Goal: Task Accomplishment & Management: Use online tool/utility

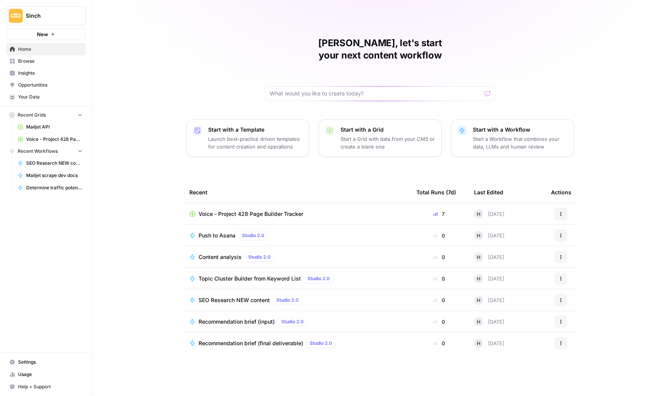
click at [253, 210] on span "Voice - Project 428 Page Builder Tracker" at bounding box center [251, 214] width 105 height 8
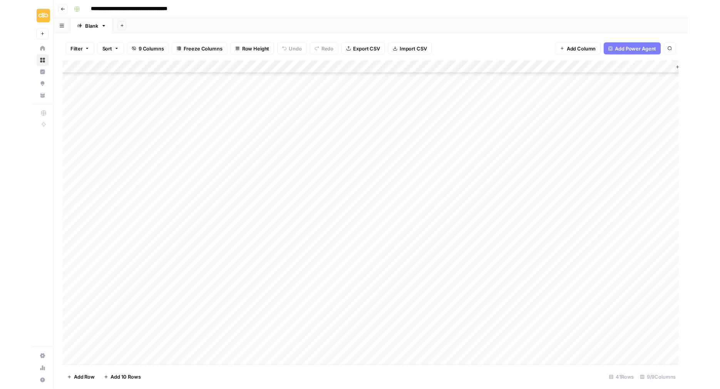
scroll to position [101, 0]
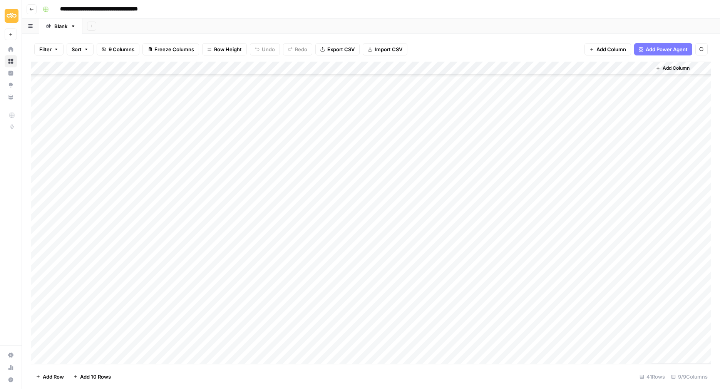
click at [258, 229] on div "Add Column" at bounding box center [371, 213] width 680 height 302
click at [273, 256] on div "Add Column" at bounding box center [371, 213] width 680 height 302
click at [267, 240] on div "Add Column" at bounding box center [371, 213] width 680 height 302
click at [414, 239] on div "Add Column" at bounding box center [371, 213] width 680 height 302
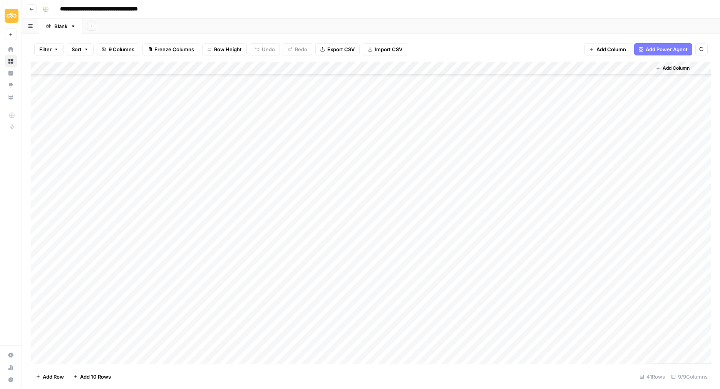
click at [414, 239] on div "Add Column" at bounding box center [371, 213] width 680 height 302
click at [436, 236] on div "Add Column" at bounding box center [371, 213] width 680 height 302
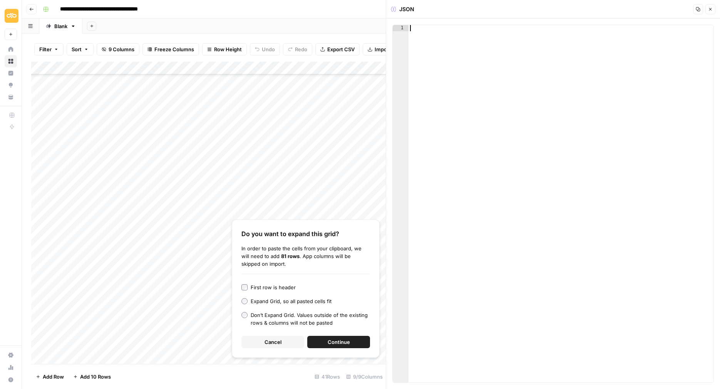
click at [459, 101] on div at bounding box center [561, 210] width 305 height 370
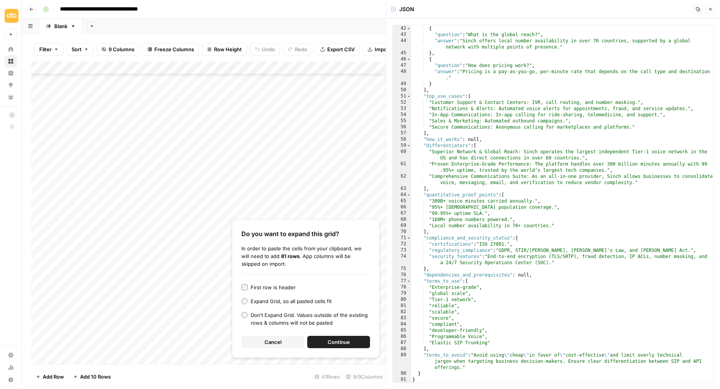
click at [272, 340] on span "Cancel" at bounding box center [273, 342] width 17 height 8
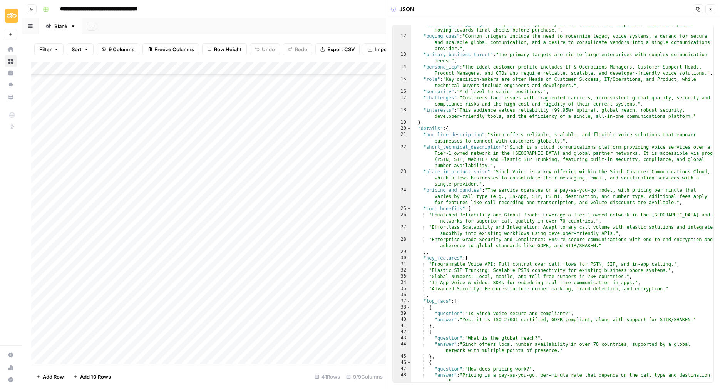
scroll to position [0, 0]
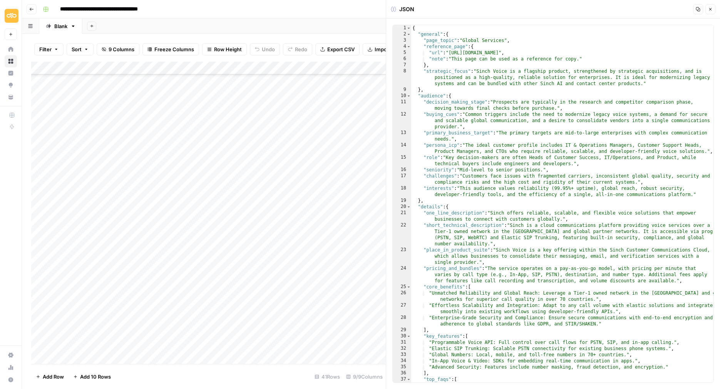
click at [668, 5] on button "Close" at bounding box center [710, 9] width 10 height 10
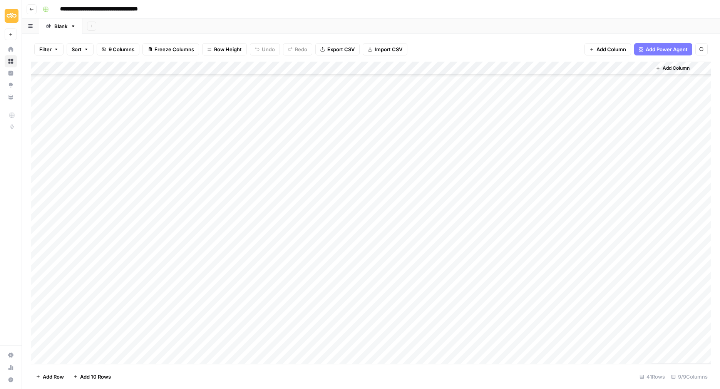
click at [193, 236] on div "Add Column" at bounding box center [371, 213] width 680 height 302
click at [266, 236] on div "Add Column" at bounding box center [371, 213] width 680 height 302
click at [477, 236] on div "Add Column" at bounding box center [371, 213] width 680 height 302
click at [538, 234] on div "Add Column" at bounding box center [371, 213] width 680 height 302
click at [573, 236] on div "Add Column" at bounding box center [371, 213] width 680 height 302
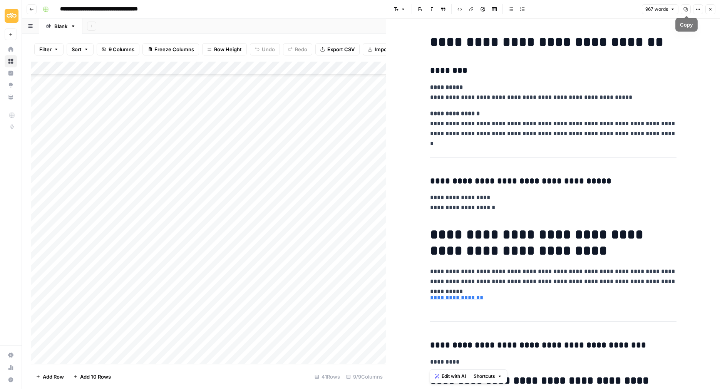
click at [668, 8] on icon "button" at bounding box center [686, 9] width 5 height 5
click at [668, 9] on button "Close" at bounding box center [710, 9] width 10 height 10
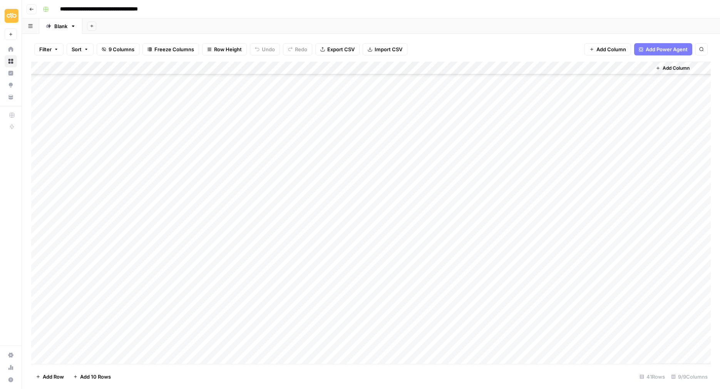
click at [435, 234] on div "Add Column" at bounding box center [371, 213] width 680 height 302
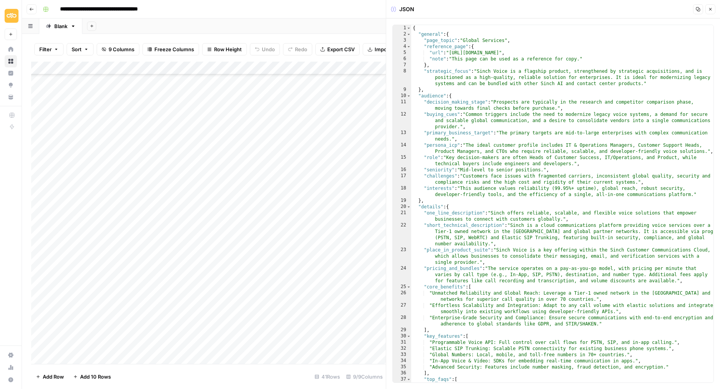
click at [466, 108] on div "{ "general" : { "page_topic" : "Global Services" , "reference_page" : { "url" :…" at bounding box center [562, 210] width 303 height 370
type textarea "*"
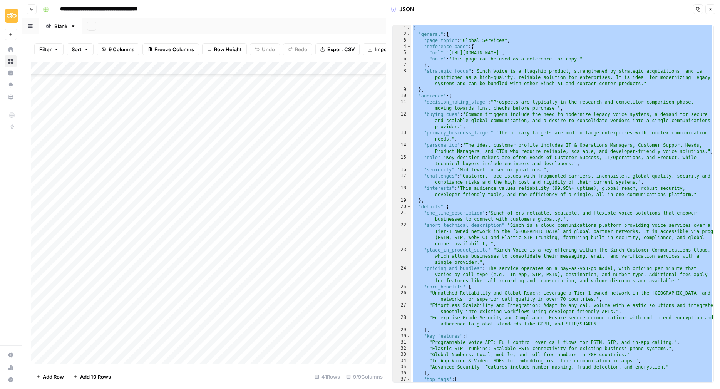
click at [668, 9] on icon "button" at bounding box center [710, 9] width 5 height 5
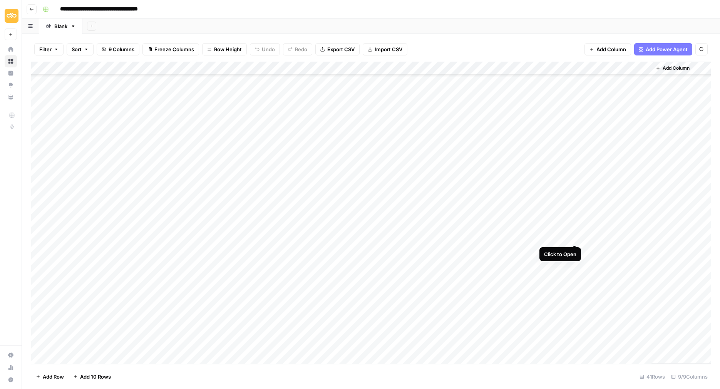
click at [575, 237] on div "Add Column" at bounding box center [371, 213] width 680 height 302
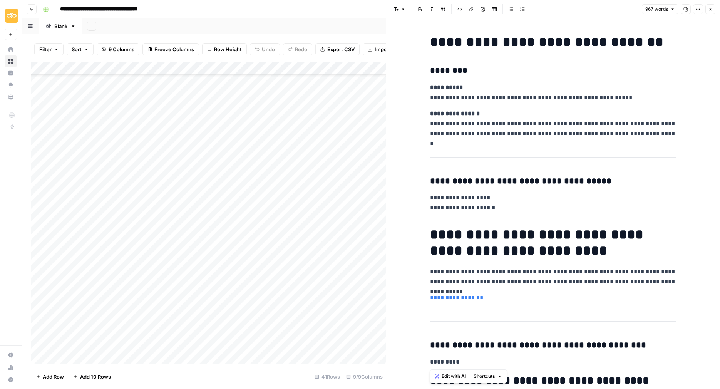
click at [668, 10] on icon "button" at bounding box center [686, 9] width 5 height 5
